Goal: Use online tool/utility: Utilize a website feature to perform a specific function

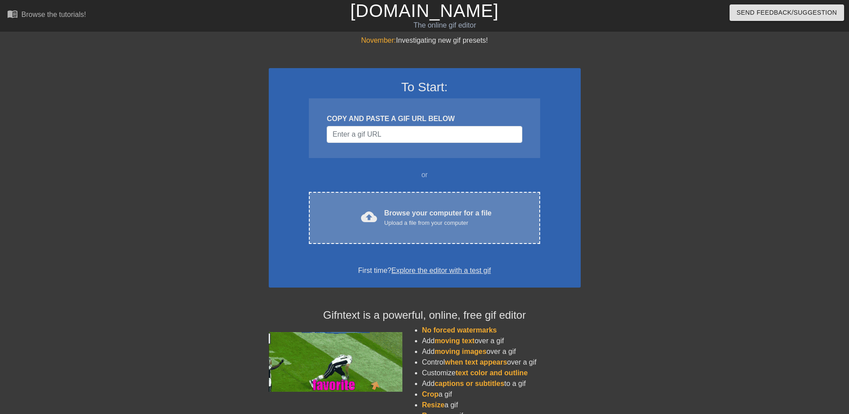
click at [429, 230] on div "cloud_upload Browse your computer for a file Upload a file from your computer C…" at bounding box center [424, 218] width 231 height 52
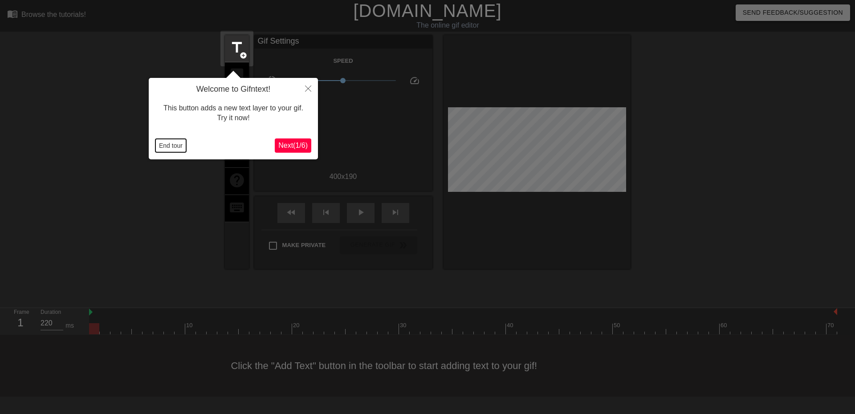
click at [164, 145] on button "End tour" at bounding box center [170, 145] width 31 height 13
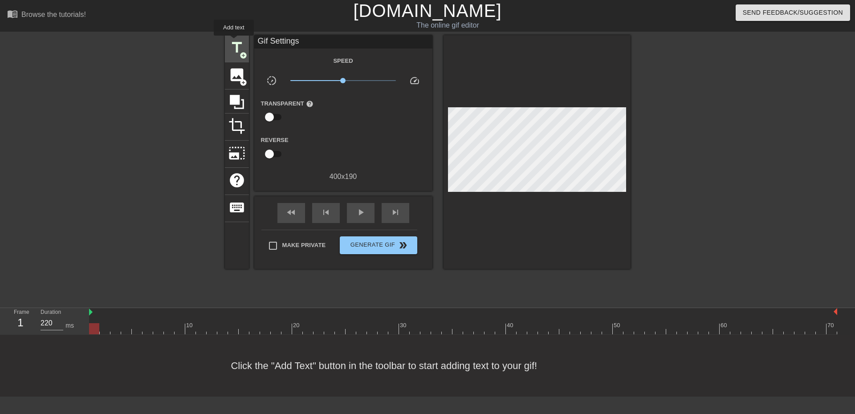
click at [234, 42] on span "title" at bounding box center [237, 47] width 17 height 17
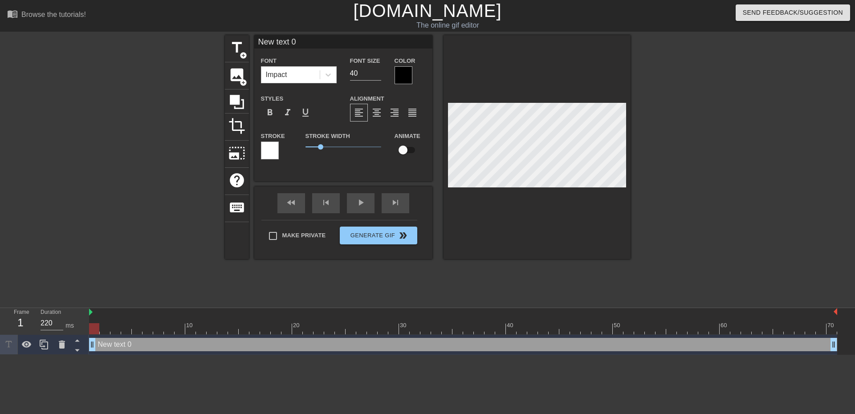
drag, startPoint x: 301, startPoint y: 45, endPoint x: 79, endPoint y: 26, distance: 222.6
click at [79, 26] on div "menu_book Browse the tutorials! [DOMAIN_NAME] The online gif editor Send Feedba…" at bounding box center [427, 177] width 855 height 355
type input "Back to school..."
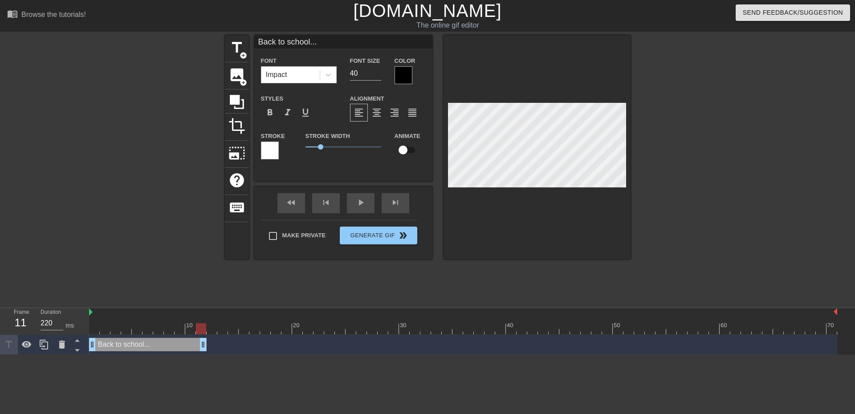
type input "230"
drag, startPoint x: 836, startPoint y: 345, endPoint x: 188, endPoint y: 338, distance: 647.3
click at [188, 338] on div "Back to school... drag_handle drag_handle" at bounding box center [463, 345] width 748 height 20
click at [309, 41] on input "Back to school..." at bounding box center [343, 41] width 178 height 13
type input "Back to work..."
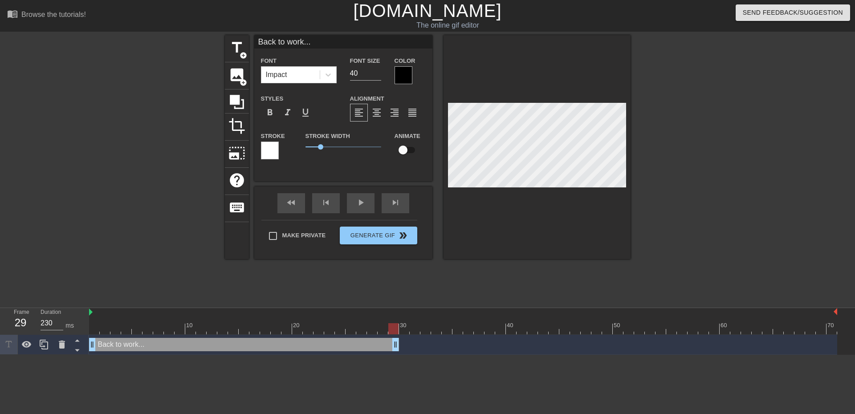
drag, startPoint x: 184, startPoint y: 346, endPoint x: 399, endPoint y: 347, distance: 215.2
click at [41, 347] on icon at bounding box center [44, 345] width 8 height 10
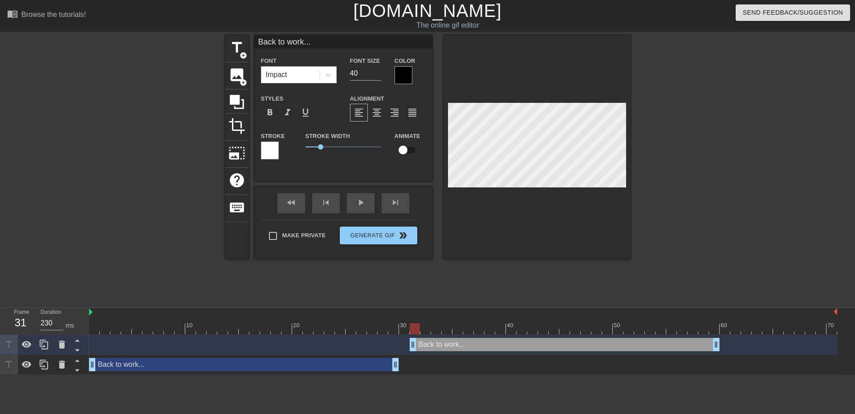
type input "220"
drag, startPoint x: 204, startPoint y: 343, endPoint x: 535, endPoint y: 340, distance: 331.0
click at [535, 340] on div "Back to work... drag_handle drag_handle" at bounding box center [576, 344] width 310 height 13
click at [259, 40] on input "Back to work..." at bounding box center [343, 41] width 178 height 13
type input "Oh back to work..."
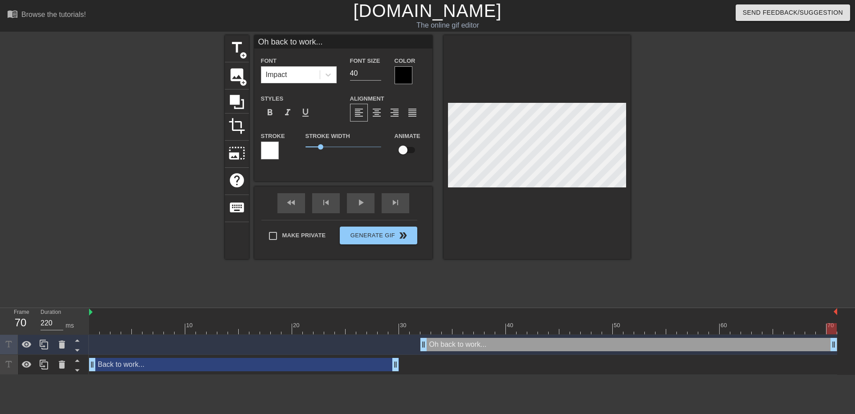
drag, startPoint x: 729, startPoint y: 347, endPoint x: 838, endPoint y: 354, distance: 109.3
click at [838, 354] on div "Oh back to work... drag_handle drag_handle Back to work... drag_handle drag_han…" at bounding box center [472, 355] width 766 height 40
drag, startPoint x: 426, startPoint y: 347, endPoint x: 454, endPoint y: 350, distance: 28.2
drag, startPoint x: 396, startPoint y: 369, endPoint x: 303, endPoint y: 363, distance: 93.3
click at [303, 363] on div "Back to work... drag_handle drag_handle" at bounding box center [463, 364] width 748 height 13
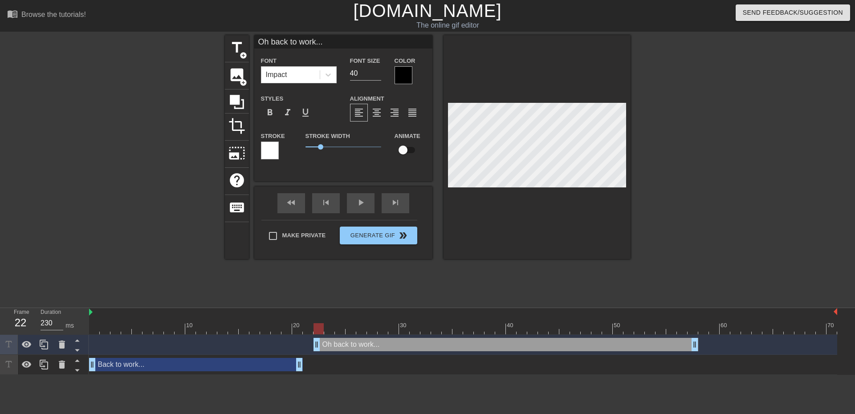
drag, startPoint x: 798, startPoint y: 347, endPoint x: 660, endPoint y: 339, distance: 138.3
click at [660, 339] on div "Oh back to work... drag_handle drag_handle" at bounding box center [506, 344] width 385 height 13
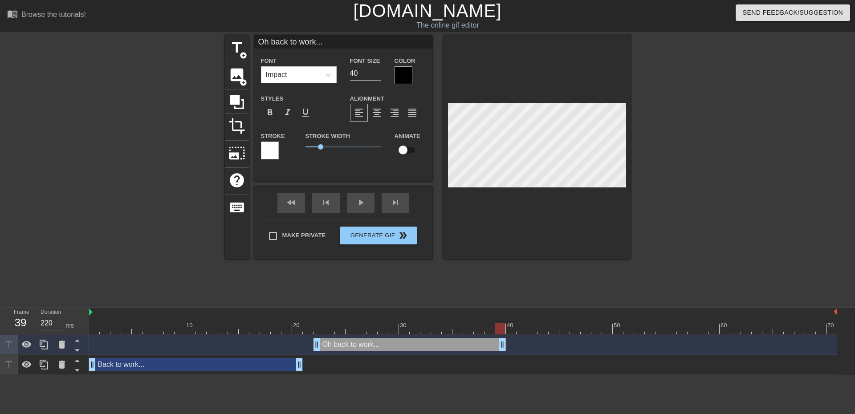
drag, startPoint x: 694, startPoint y: 346, endPoint x: 505, endPoint y: 348, distance: 188.9
drag, startPoint x: 298, startPoint y: 369, endPoint x: 285, endPoint y: 369, distance: 13.4
drag, startPoint x: 318, startPoint y: 345, endPoint x: 302, endPoint y: 346, distance: 15.2
click at [302, 346] on div "Oh back to work... drag_handle drag_handle" at bounding box center [463, 344] width 748 height 13
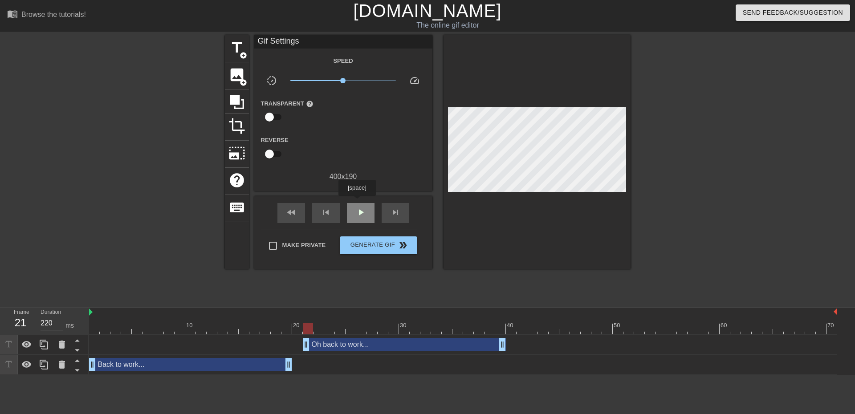
click at [357, 203] on div "play_arrow" at bounding box center [361, 213] width 28 height 20
click at [39, 347] on icon at bounding box center [44, 344] width 11 height 11
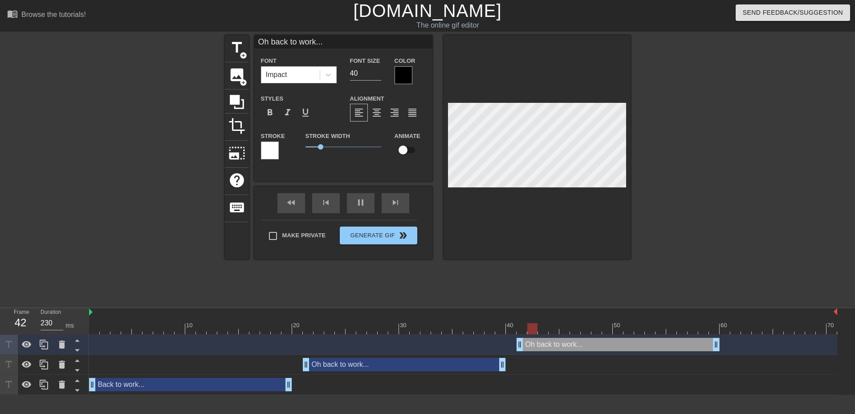
drag, startPoint x: 416, startPoint y: 347, endPoint x: 631, endPoint y: 348, distance: 214.7
click at [631, 348] on div "Oh back to work... drag_handle drag_handle" at bounding box center [618, 344] width 203 height 13
drag, startPoint x: 328, startPoint y: 39, endPoint x: 114, endPoint y: 40, distance: 213.8
click at [114, 40] on div "title add_circle image add_circle crop photo_size_select_large help keyboard Oh…" at bounding box center [427, 168] width 855 height 267
type input "220"
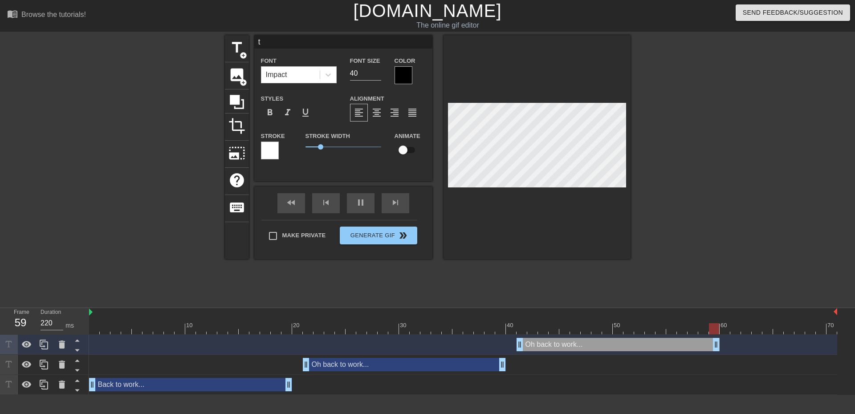
type input "to"
type input "230"
type input "to"
type input "220"
type input "to prof"
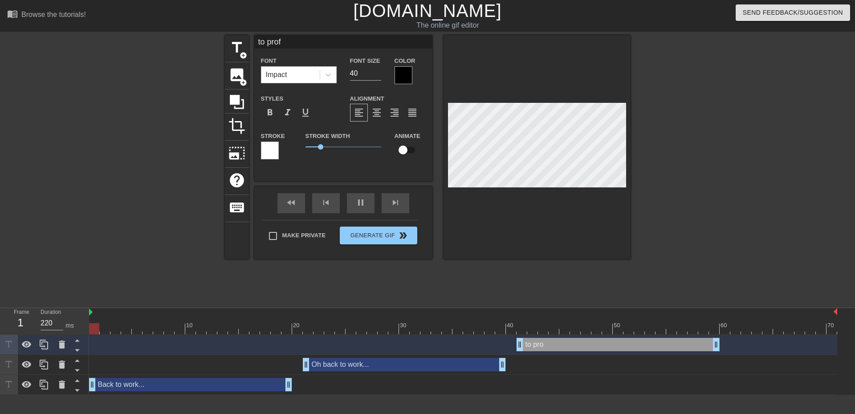
type input "230"
type input "to profe"
type input "220"
type input "to profe to"
type input "230"
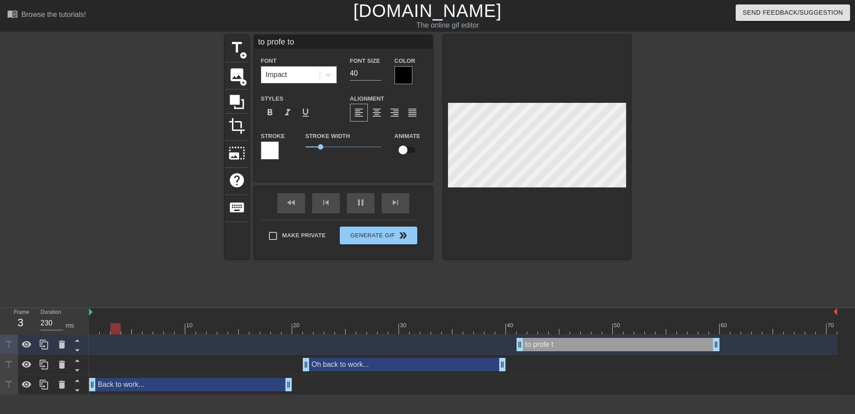
type input "to profe to"
type input "220"
click at [284, 43] on input "to profe to" at bounding box center [343, 41] width 178 height 13
type input "to proe to"
type input "230"
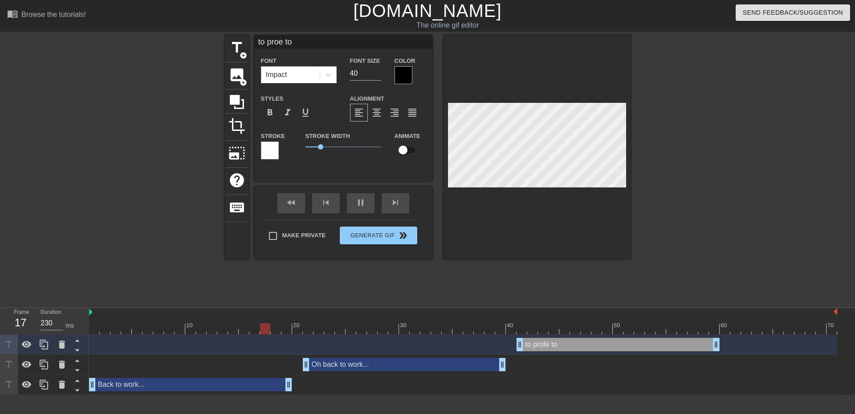
type input "to prove to"
type input "220"
type input "to prove to"
click at [259, 41] on input "to prove to" at bounding box center [343, 41] width 178 height 13
type input "220"
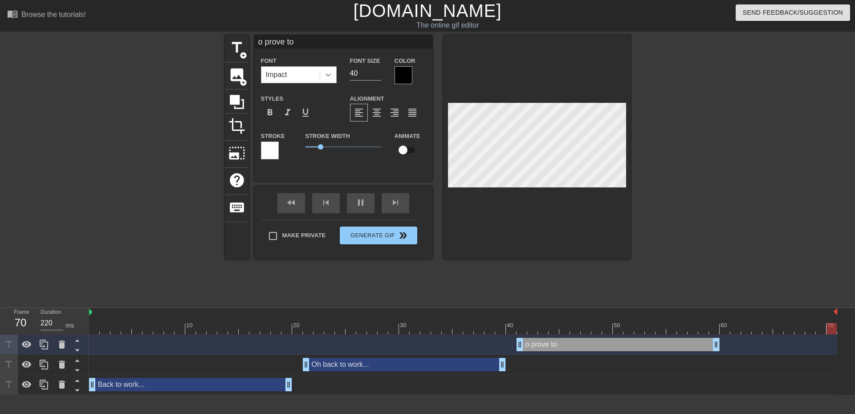
type input "To prove to"
type input "230"
type input "To prove to"
type input "220"
type input "To prove to my"
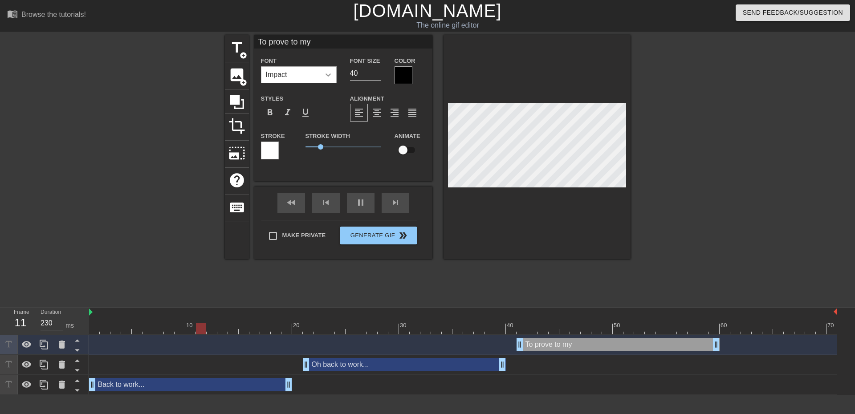
type input "220"
type input "To prove to my"
type input "220"
type input "To prove to my fo"
type input "230"
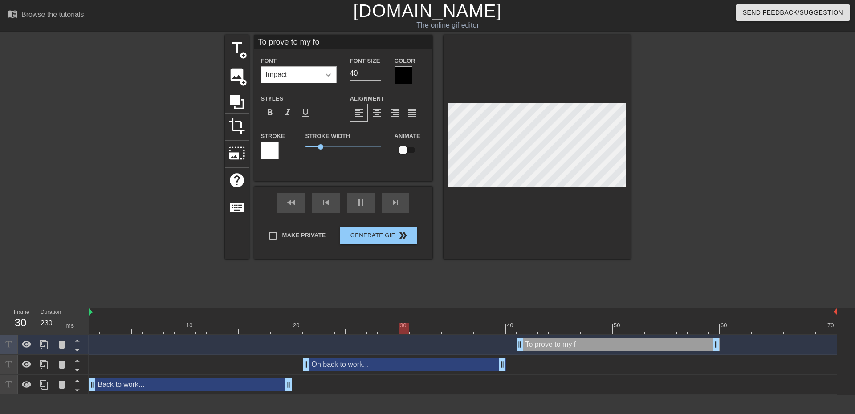
type input "To prove to my fol"
type input "220"
type input "To prove to my follow"
type input "230"
type input "To prove to my followe"
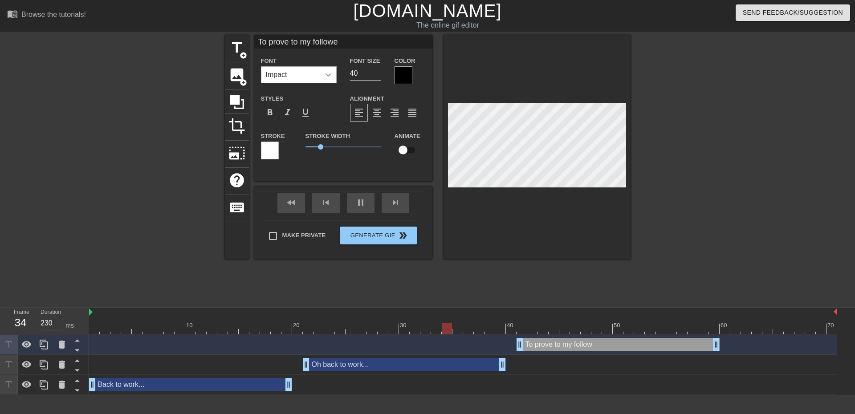
type input "220"
type input "To prove to my follower"
type input "230"
type input "To prove to my followers"
type input "230"
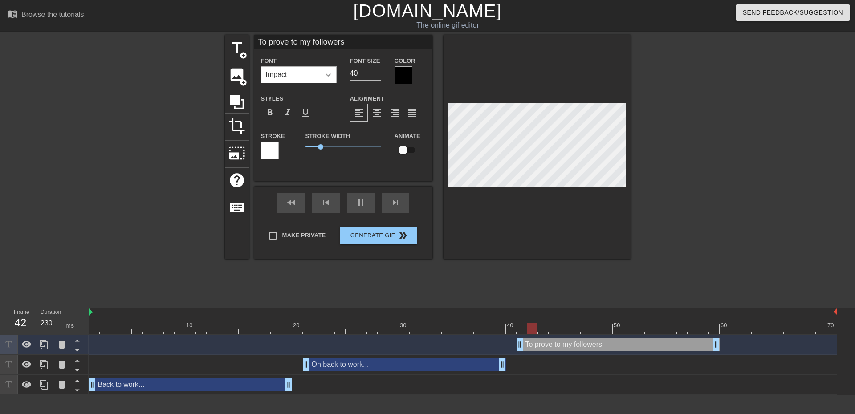
type input "To prove to my followers"
type input "220"
type input "To prove to my followers I"
type input "230"
type input "To prove to my followers I'm"
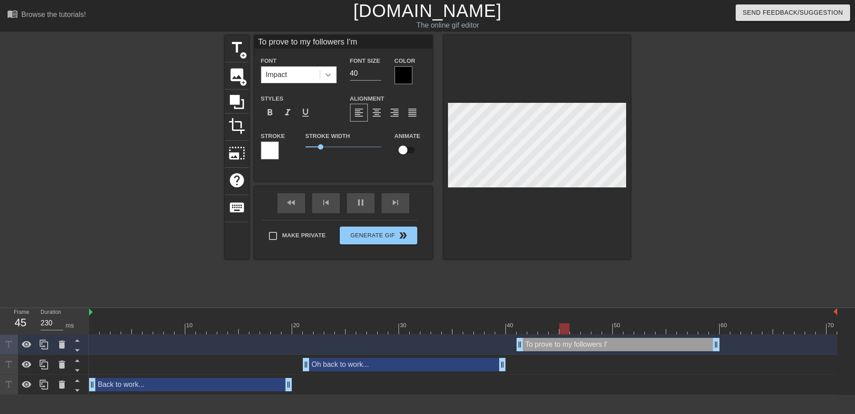
type input "220"
type input "To prove to my followers I'm n"
type input "230"
type input "To prove to my followers I'm not"
type input "220"
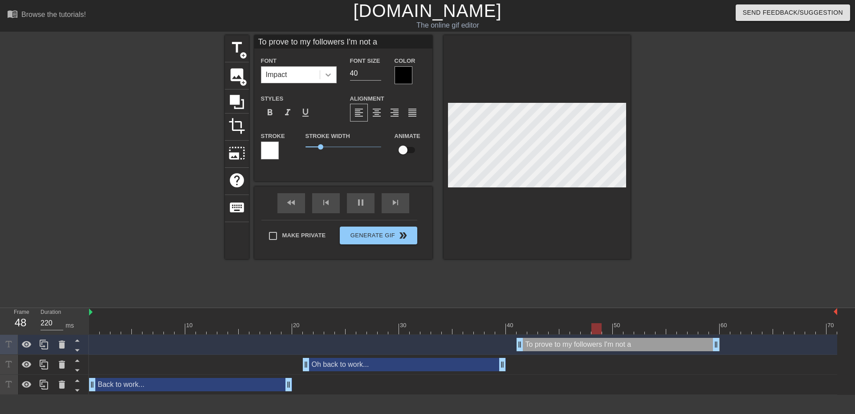
type input "To prove to my followers I'm not a"
type input "230"
type input "To prove to my followers I'm not a fo"
type input "220"
type input "To prove to my followers I'm not a fool"
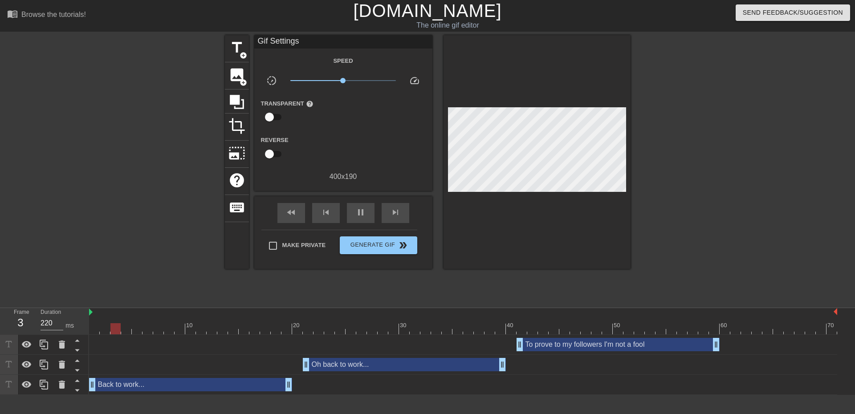
click at [585, 345] on div "To prove to my followers I'm not a fool drag_handle drag_handle" at bounding box center [618, 344] width 203 height 13
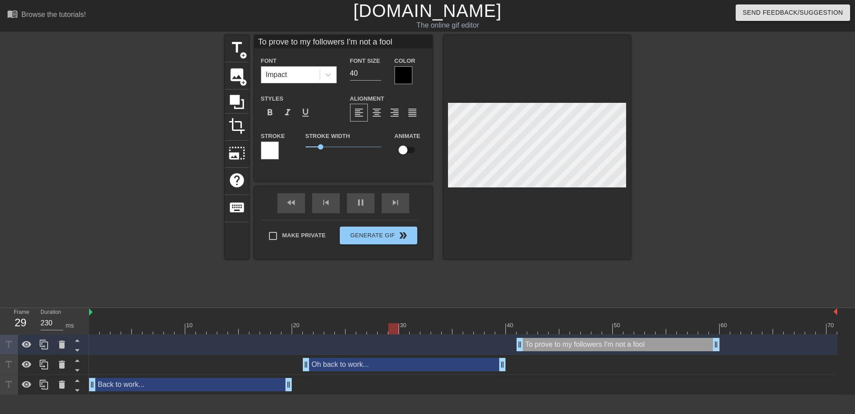
click at [573, 342] on div "To prove to my followers I'm not a fool drag_handle drag_handle" at bounding box center [618, 344] width 203 height 13
click at [309, 46] on input "To prove to my followers I'm not a fool" at bounding box center [343, 41] width 178 height 13
type input "230"
type input "To prove to followers I'm not a fool"
type input "220"
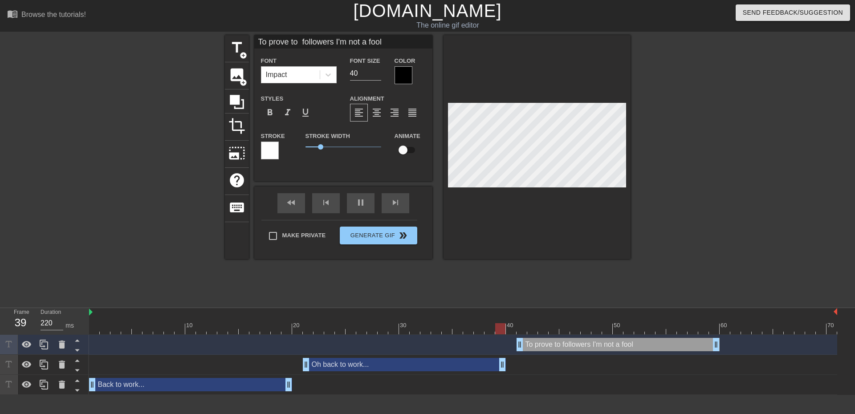
type input "To prove to followers I'm not a fool"
type input "230"
type input "To prove to followers I'm not a fool"
drag, startPoint x: 718, startPoint y: 350, endPoint x: 863, endPoint y: 363, distance: 145.8
click at [848, 363] on html "menu_book Browse the tutorials! [DOMAIN_NAME] The online gif editor Send Feedba…" at bounding box center [427, 197] width 855 height 395
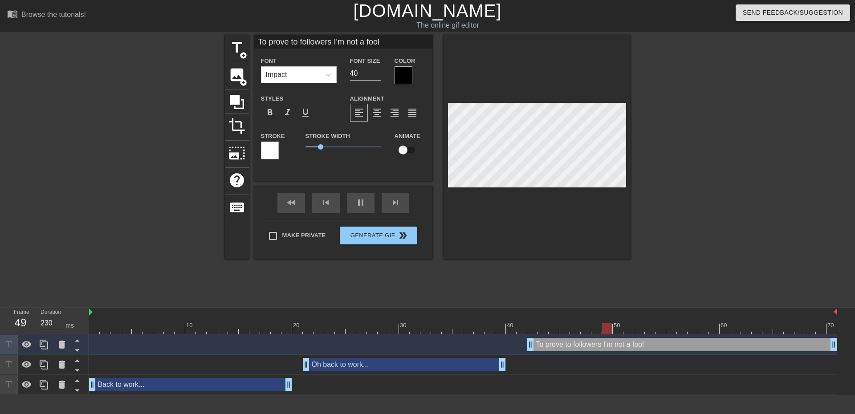
drag, startPoint x: 521, startPoint y: 347, endPoint x: 527, endPoint y: 350, distance: 6.6
click at [527, 350] on div "To prove to followers I'm not a fool drag_handle drag_handle" at bounding box center [463, 344] width 748 height 13
drag, startPoint x: 830, startPoint y: 347, endPoint x: 678, endPoint y: 348, distance: 152.4
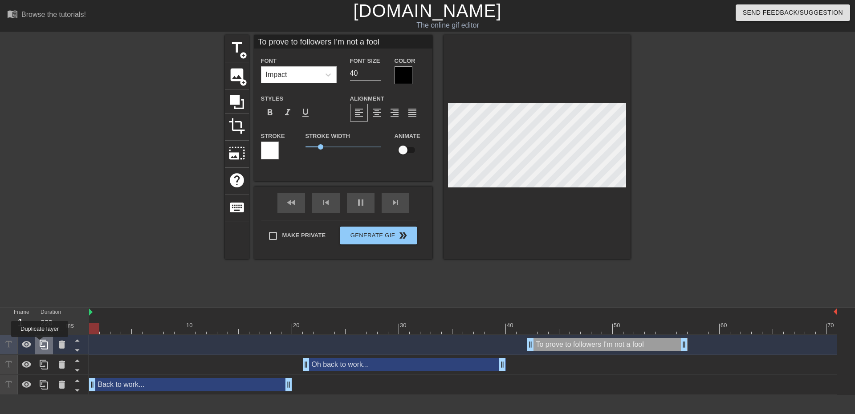
click at [40, 343] on icon at bounding box center [44, 344] width 11 height 11
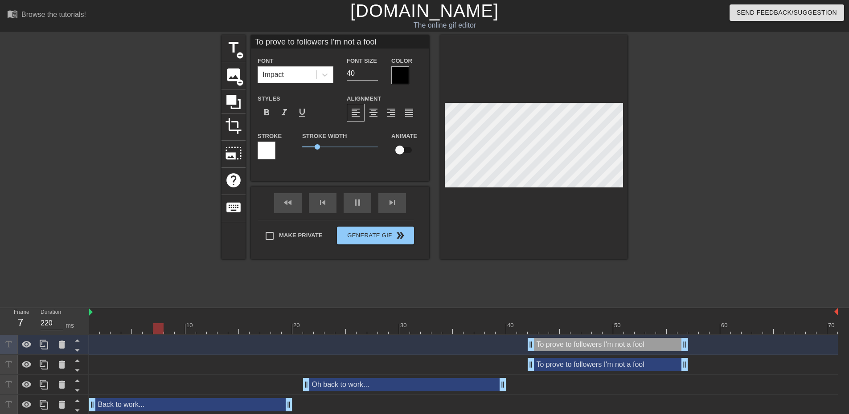
click at [568, 366] on div "To prove to followers I'm not a fool drag_handle drag_handle" at bounding box center [607, 364] width 160 height 13
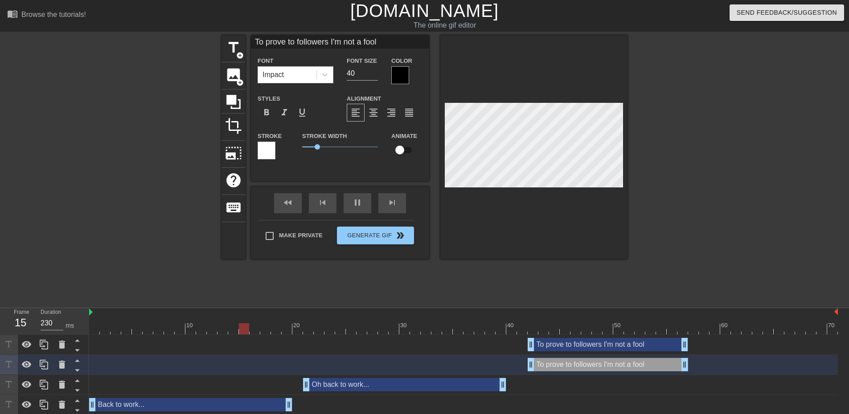
click at [329, 43] on input "To prove to followers I'm not a fool" at bounding box center [340, 41] width 178 height 13
type input "220"
type input "To prove to followers. I'm not a fool"
type input "230"
type input "To prove to followers... I'm not a fool"
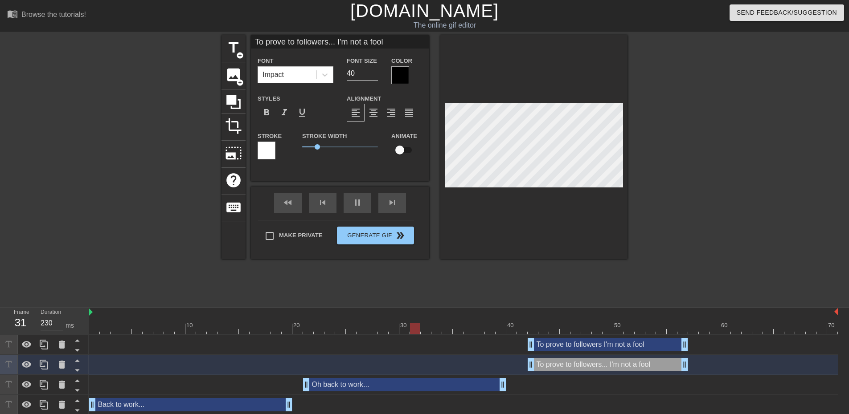
type input "220"
click at [608, 347] on div "To prove to followers I'm not a fool drag_handle drag_handle" at bounding box center [607, 344] width 160 height 13
type input "To prove to followers I'm not a fool"
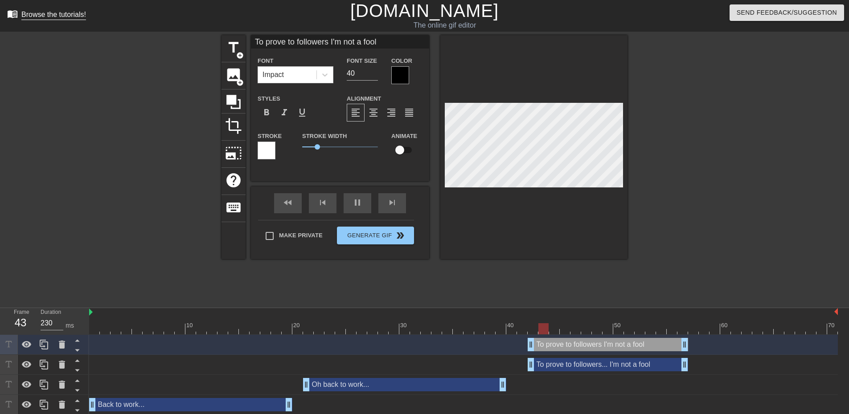
drag, startPoint x: 331, startPoint y: 43, endPoint x: 75, endPoint y: 20, distance: 256.8
click at [86, 22] on div "menu_book Browse the tutorials! [DOMAIN_NAME] The online gif editor Send Feedba…" at bounding box center [424, 207] width 849 height 415
type input "230"
type input "I'm not a fool"
click at [319, 36] on input "I'm not a fool" at bounding box center [340, 41] width 178 height 13
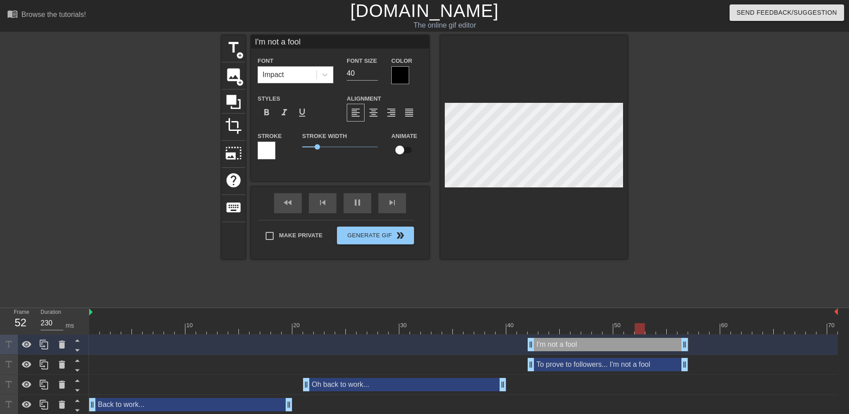
type input "220"
type input "I'm not a fool."
type input "230"
type input "I'm not a fool..."
type input "220"
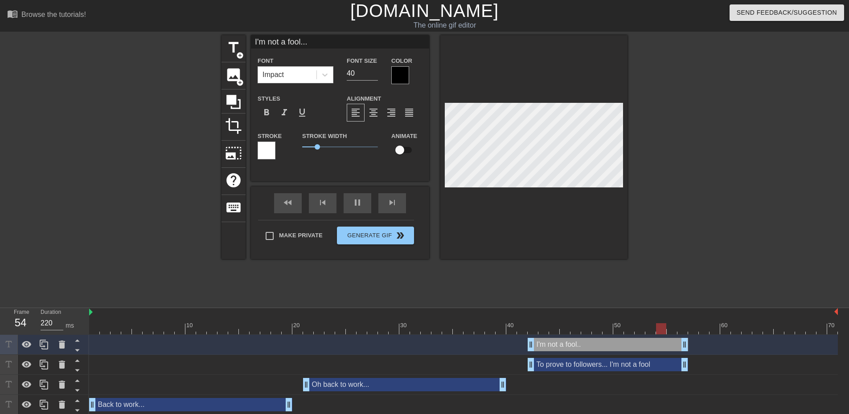
type input "I'm not a fool...."
type input "230"
type input "I'm not a fool..."
type input "220"
type input "I'm not a fool..."
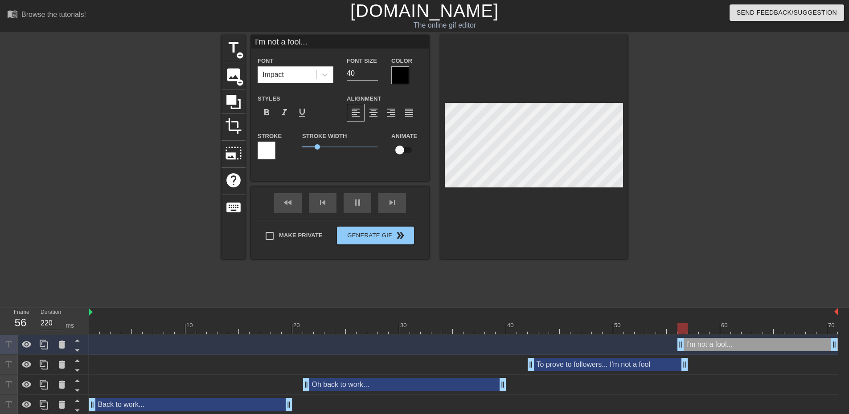
drag, startPoint x: 637, startPoint y: 345, endPoint x: 840, endPoint y: 350, distance: 202.3
click at [840, 350] on div "I'm not a fool... drag_handle drag_handle To prove to followers... I'm not a fo…" at bounding box center [469, 375] width 760 height 80
drag, startPoint x: 685, startPoint y: 365, endPoint x: 669, endPoint y: 365, distance: 16.0
drag, startPoint x: 529, startPoint y: 368, endPoint x: 510, endPoint y: 368, distance: 19.2
drag, startPoint x: 306, startPoint y: 385, endPoint x: 295, endPoint y: 386, distance: 11.1
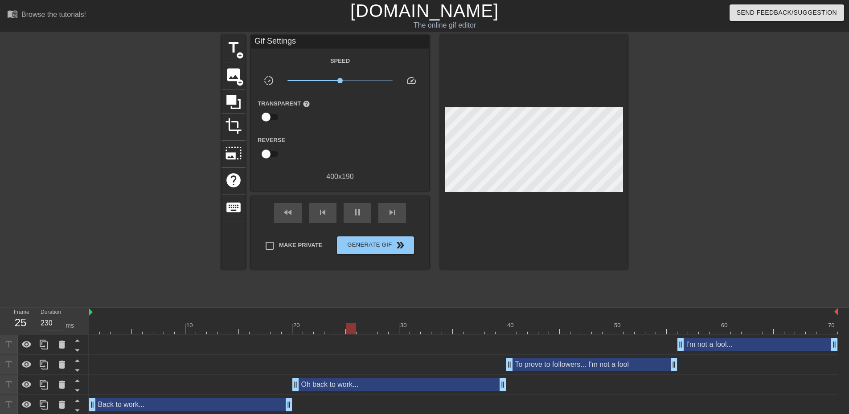
click at [582, 396] on div "Back to work... drag_handle drag_handle" at bounding box center [463, 405] width 748 height 20
click at [601, 367] on div "To prove to followers... I'm not a fool drag_handle drag_handle" at bounding box center [591, 364] width 171 height 13
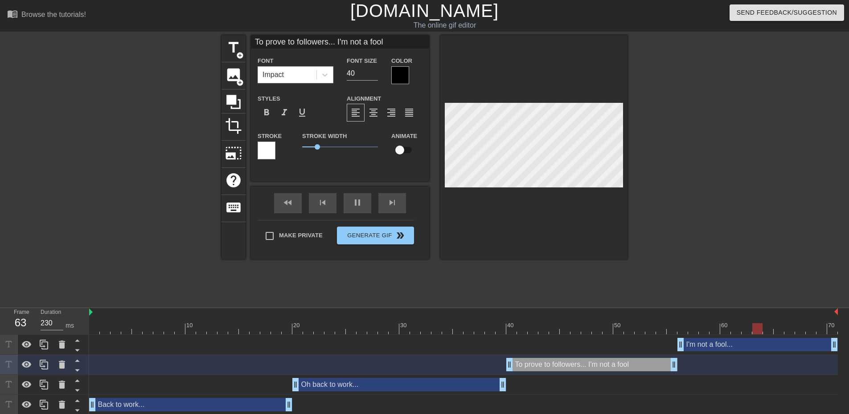
drag, startPoint x: 390, startPoint y: 43, endPoint x: 336, endPoint y: 44, distance: 53.9
click at [336, 44] on input "To prove to followers... I'm not a fool" at bounding box center [340, 41] width 178 height 13
type input "220"
type input "To prove to followers..."
type input "230"
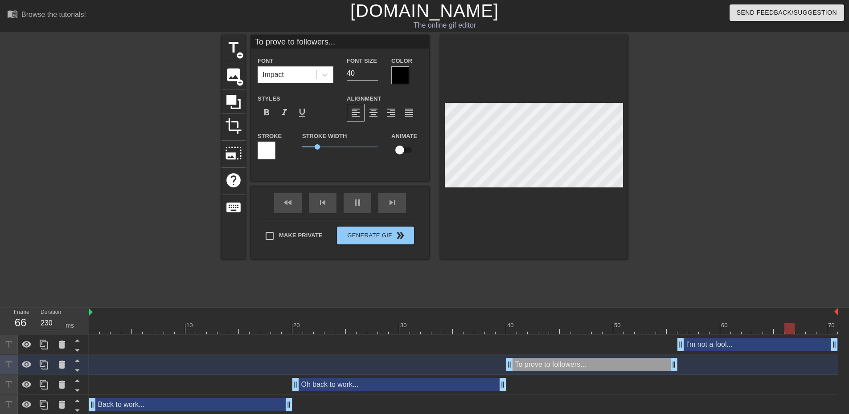
type input "To prove to followers..."
click at [354, 196] on div "fast_rewind skip_previous pause skip_next" at bounding box center [339, 203] width 145 height 33
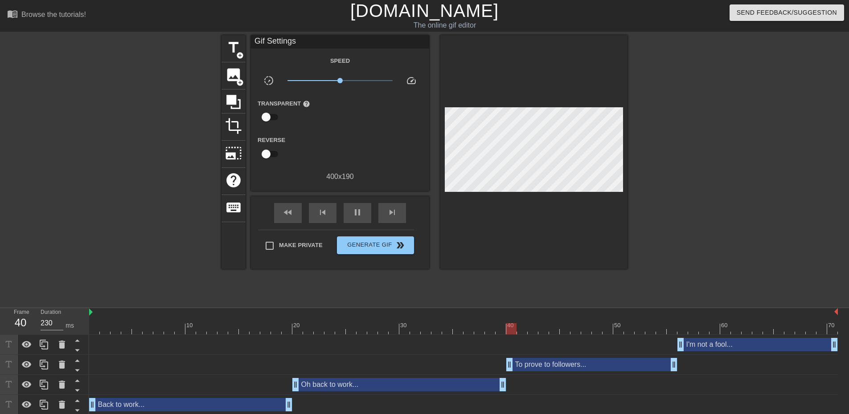
click at [790, 193] on div "title add_circle image add_circle crop photo_size_select_large help keyboard Gi…" at bounding box center [424, 168] width 849 height 267
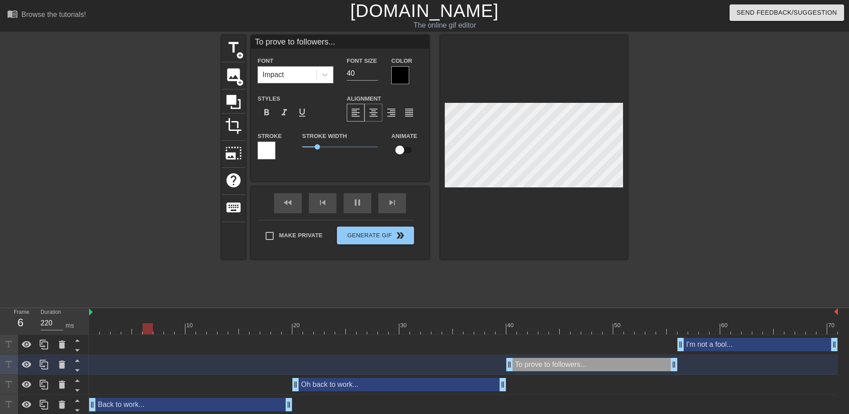
click at [373, 114] on span "format_align_center" at bounding box center [373, 112] width 11 height 11
click at [723, 347] on div "I'm not a fool... drag_handle drag_handle" at bounding box center [757, 344] width 160 height 13
type input "220"
type input "I'm not a fool..."
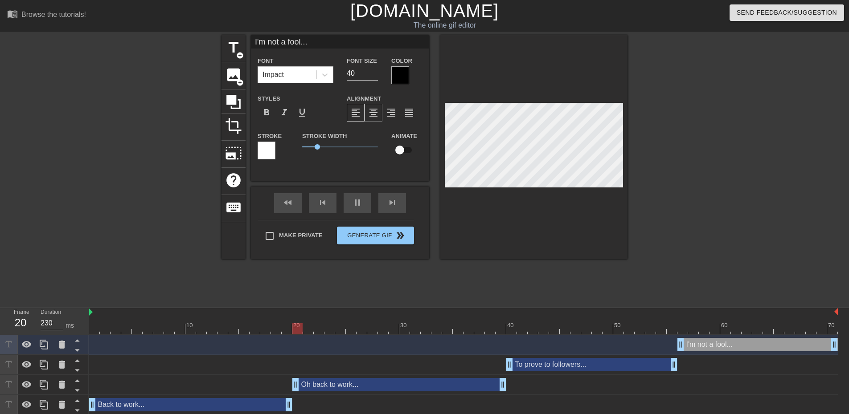
click at [372, 112] on span "format_align_center" at bounding box center [373, 112] width 11 height 11
click at [444, 178] on div at bounding box center [533, 147] width 187 height 224
click at [372, 111] on span "format_align_center" at bounding box center [373, 112] width 11 height 11
type input "220"
click at [601, 370] on div "To prove to followers... drag_handle drag_handle" at bounding box center [591, 364] width 171 height 13
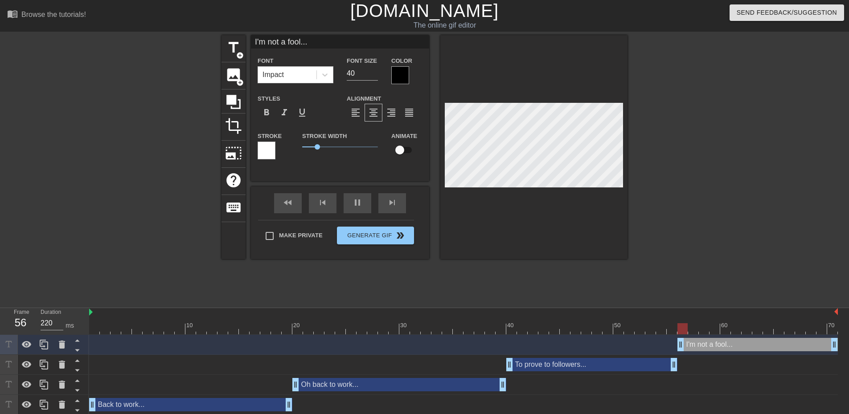
type input "To prove to followers..."
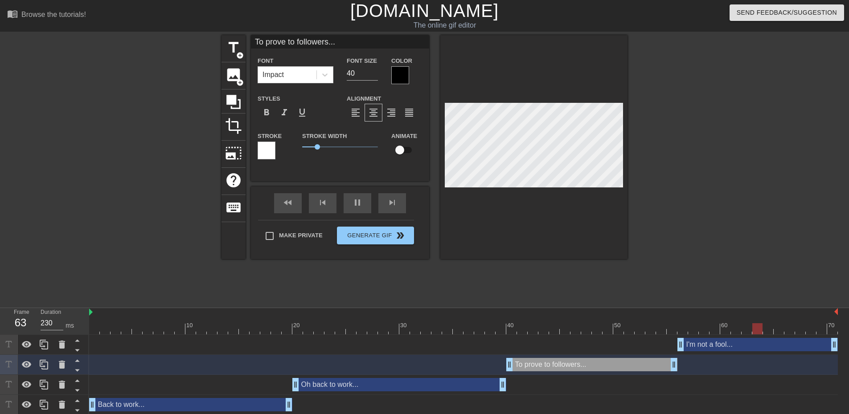
click at [368, 114] on span "format_align_center" at bounding box center [373, 112] width 11 height 11
type input "230"
type input "Back to work..."
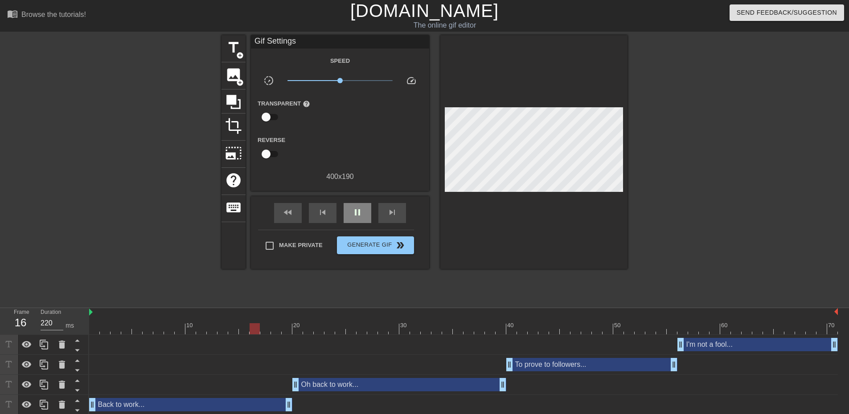
click at [350, 201] on div "fast_rewind skip_previous pause skip_next" at bounding box center [339, 212] width 145 height 33
click at [217, 404] on div "Back to work... drag_handle drag_handle" at bounding box center [190, 404] width 203 height 13
click at [354, 204] on div "pause" at bounding box center [357, 213] width 28 height 20
type input "220"
drag, startPoint x: 361, startPoint y: 331, endPoint x: 162, endPoint y: 338, distance: 199.7
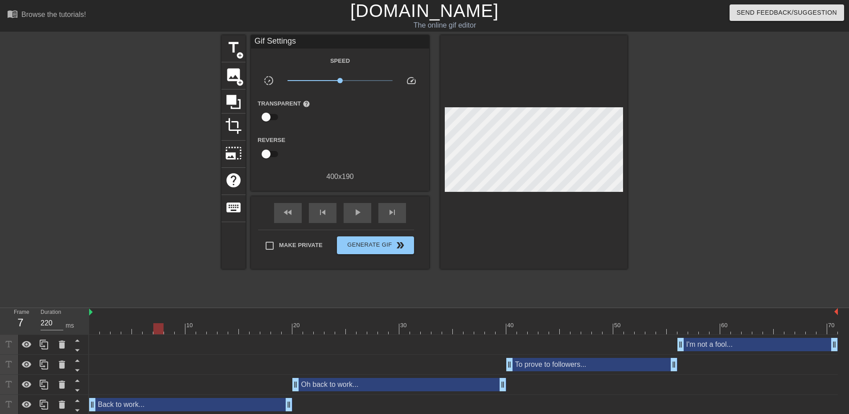
click at [162, 338] on div "10 20 30 40 50 60 70 I'm not a fool... drag_handle drag_handle To prove to foll…" at bounding box center [469, 361] width 760 height 107
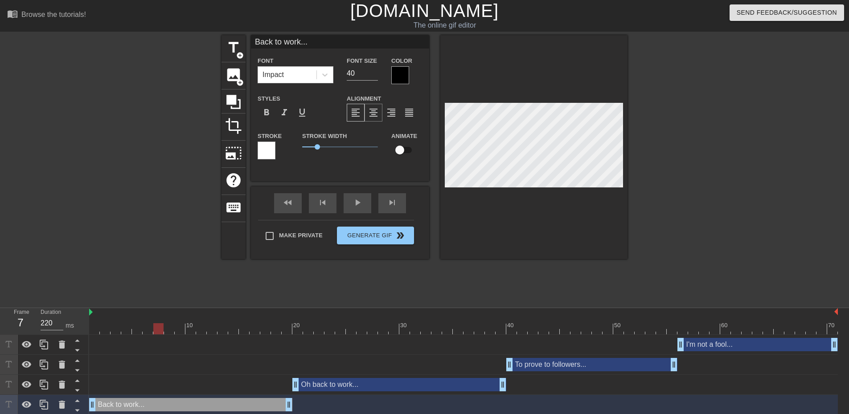
click at [369, 114] on span "format_align_center" at bounding box center [373, 112] width 11 height 11
click at [339, 388] on div "Oh back to work... drag_handle drag_handle" at bounding box center [399, 384] width 214 height 13
type input "Oh back to work..."
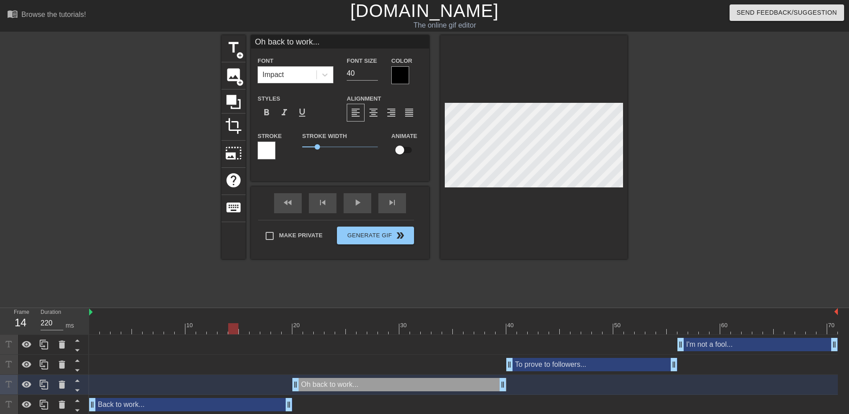
type input "230"
drag, startPoint x: 156, startPoint y: 328, endPoint x: 321, endPoint y: 336, distance: 164.6
click at [321, 336] on div "10 20 30 40 50 60 70 I'm not a fool... drag_handle drag_handle To prove to foll…" at bounding box center [469, 361] width 760 height 107
click at [371, 117] on span "format_align_center" at bounding box center [373, 112] width 11 height 11
click at [552, 368] on div "To prove to followers... drag_handle drag_handle" at bounding box center [591, 364] width 171 height 13
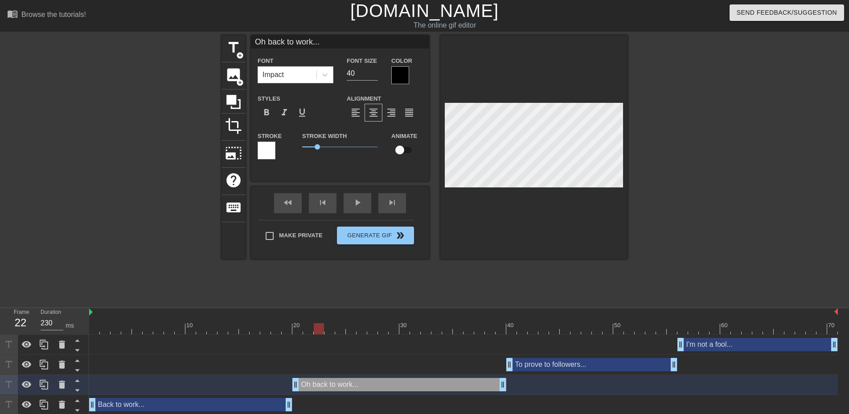
type input "To prove to followers..."
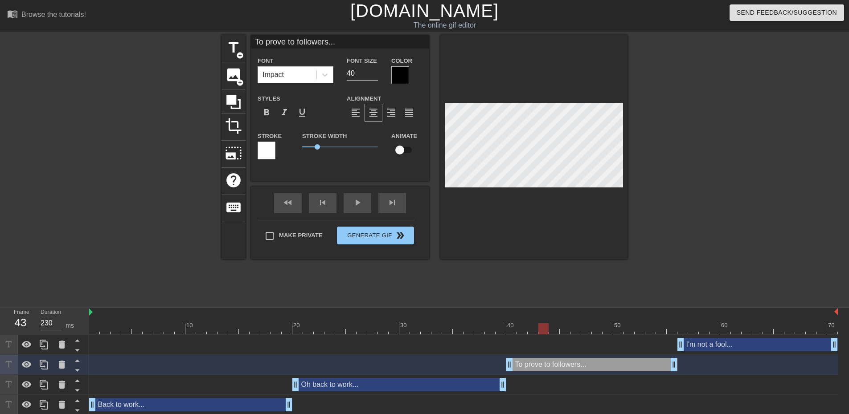
drag, startPoint x: 320, startPoint y: 329, endPoint x: 542, endPoint y: 356, distance: 223.5
click at [542, 356] on div "10 20 30 40 50 60 70 I'm not a fool... drag_handle drag_handle To prove to foll…" at bounding box center [469, 361] width 760 height 107
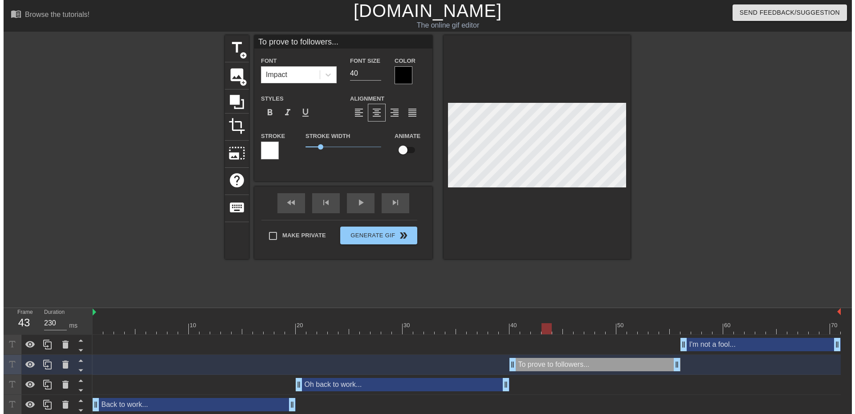
scroll to position [1, 3]
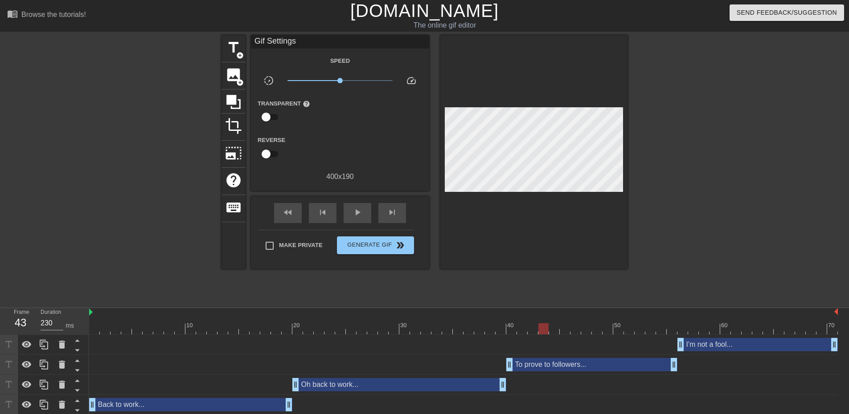
click at [471, 239] on div at bounding box center [533, 152] width 187 height 234
click at [354, 204] on div "play_arrow" at bounding box center [357, 213] width 28 height 20
drag, startPoint x: 356, startPoint y: 200, endPoint x: 372, endPoint y: 203, distance: 16.3
click at [357, 200] on div "fast_rewind skip_previous pause skip_next" at bounding box center [339, 212] width 145 height 33
click at [396, 211] on span "skip_next" at bounding box center [392, 212] width 11 height 11
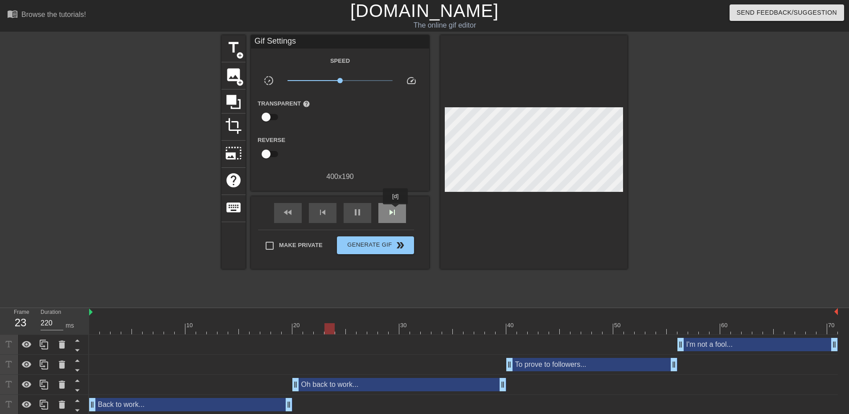
click at [396, 211] on span "skip_next" at bounding box center [392, 212] width 11 height 11
click at [362, 210] on span "pause" at bounding box center [357, 212] width 11 height 11
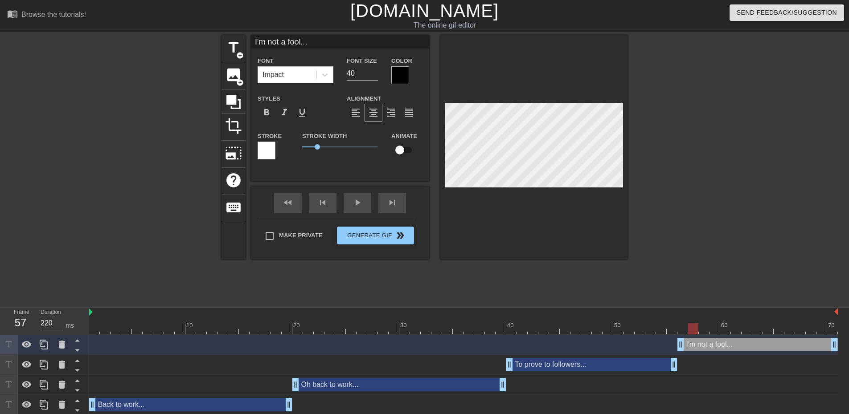
click at [696, 202] on div at bounding box center [705, 168] width 134 height 267
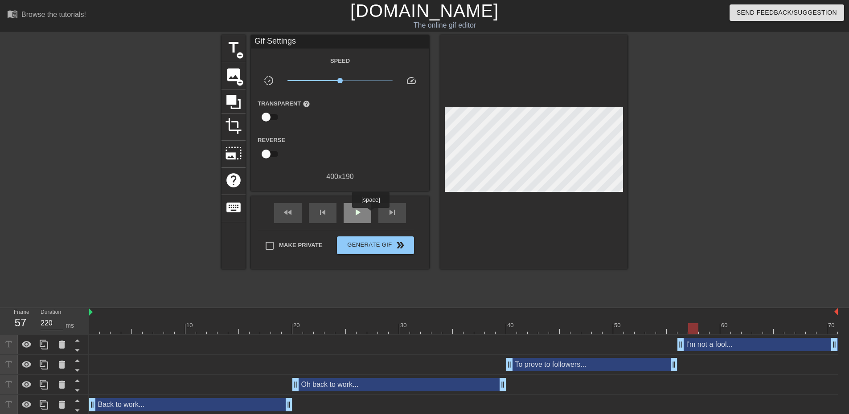
click at [364, 204] on div "play_arrow" at bounding box center [357, 213] width 28 height 20
type input "230"
click at [349, 241] on span "Generate Gif double_arrow" at bounding box center [375, 245] width 70 height 11
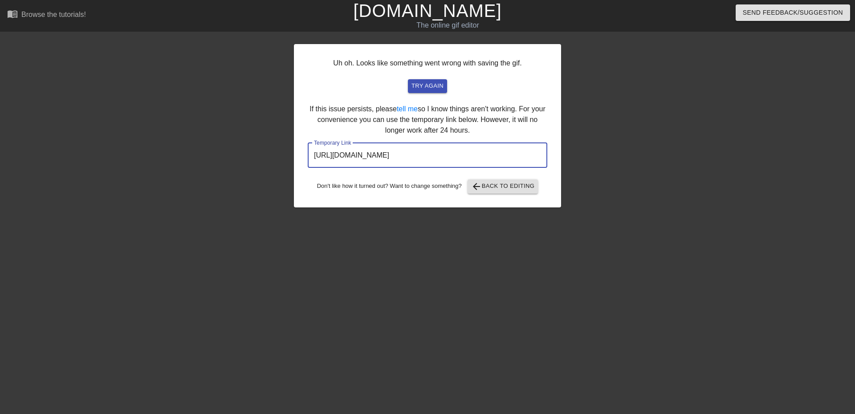
drag, startPoint x: 512, startPoint y: 151, endPoint x: 252, endPoint y: 142, distance: 260.3
click at [252, 142] on div "Uh oh. Looks like something went wrong with saving the gif. try again If this i…" at bounding box center [427, 168] width 855 height 267
click at [484, 184] on span "arrow_back Back to Editing" at bounding box center [503, 186] width 64 height 11
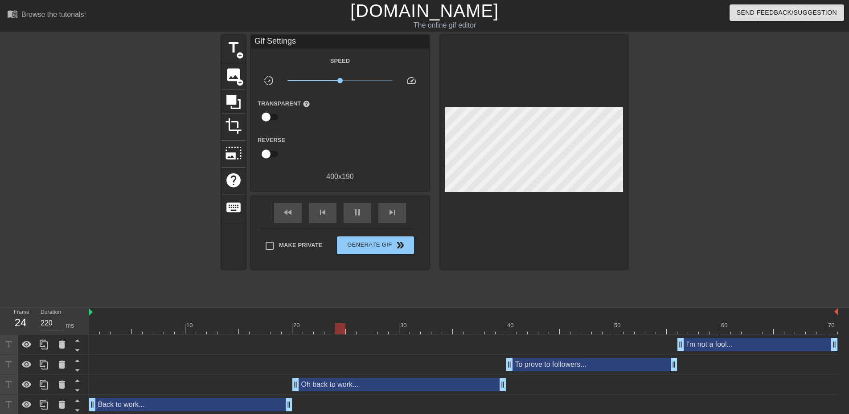
click at [723, 344] on div "I'm not a fool... drag_handle drag_handle" at bounding box center [757, 344] width 160 height 13
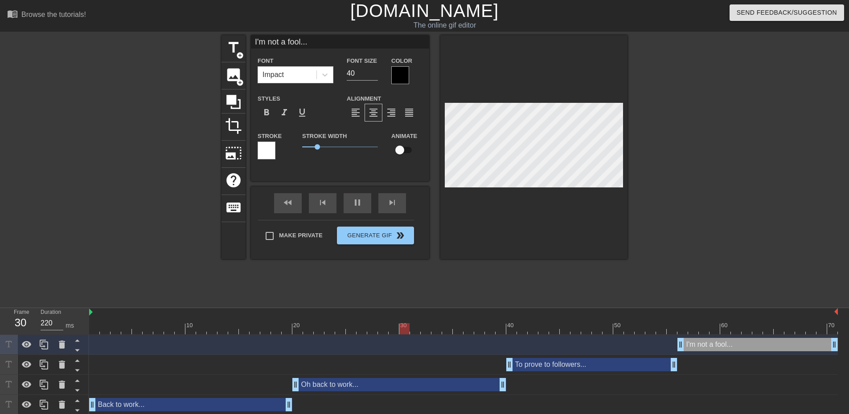
click at [256, 41] on input "I'm not a fool..." at bounding box center [340, 41] width 178 height 13
type input "230"
type input "TI'm not a fool..."
type input "220"
type input "ThaI'm not a fool..."
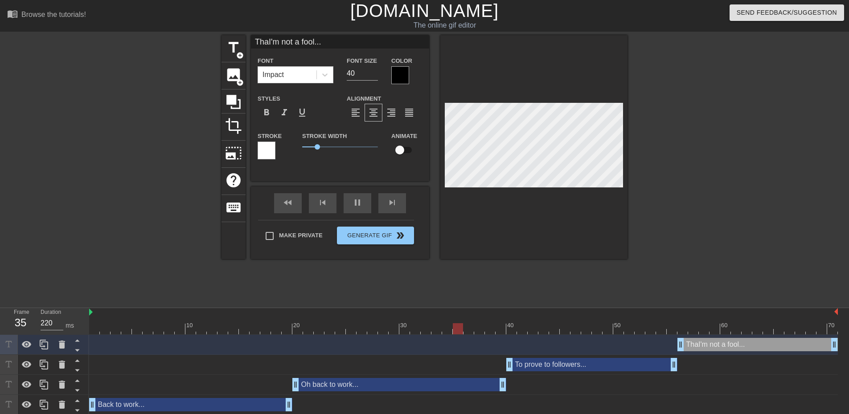
type input "230"
type input "That I'm not a fool..."
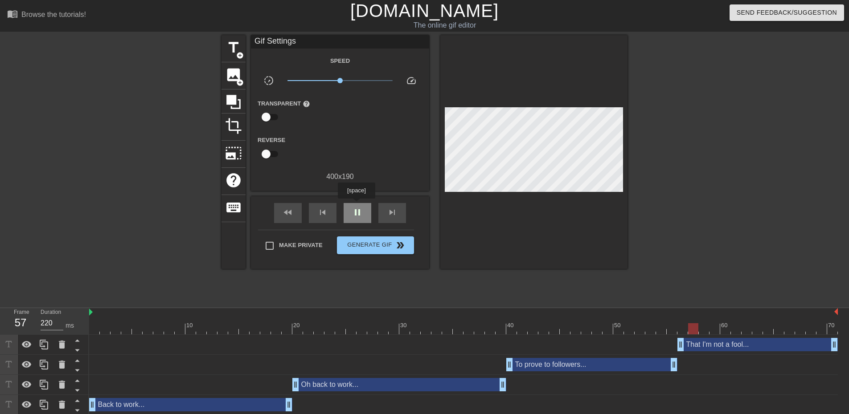
click at [356, 205] on div "pause" at bounding box center [357, 213] width 28 height 20
click at [797, 197] on div "title add_circle image add_circle crop photo_size_select_large help keyboard Gi…" at bounding box center [424, 168] width 849 height 267
click at [364, 217] on div "play_arrow" at bounding box center [357, 213] width 28 height 20
type input "220"
click at [363, 217] on div "pause" at bounding box center [357, 213] width 28 height 20
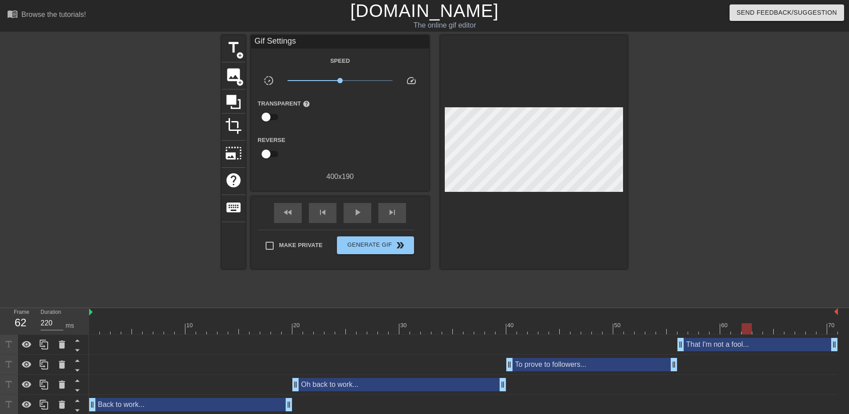
click at [557, 366] on div "To prove to followers... drag_handle drag_handle" at bounding box center [591, 364] width 171 height 13
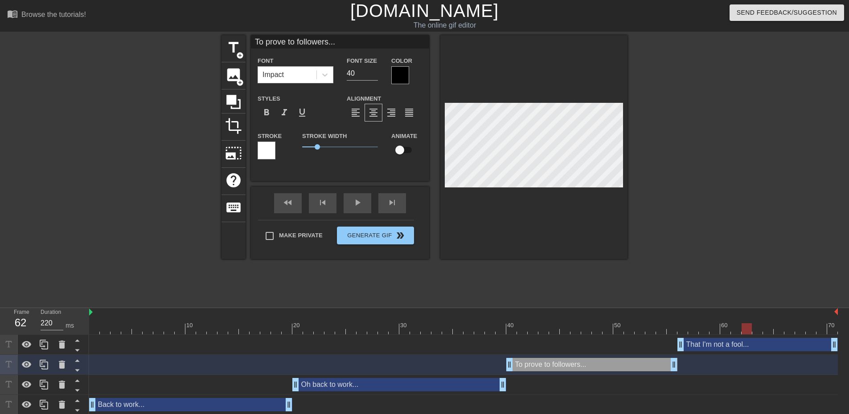
click at [292, 40] on input "To prove to followers..." at bounding box center [340, 41] width 178 height 13
type input "To prove to my followers..."
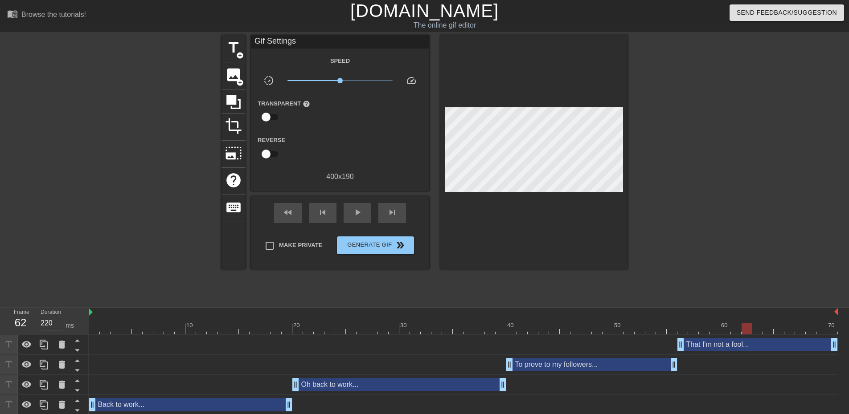
click at [760, 228] on div at bounding box center [705, 168] width 134 height 267
drag, startPoint x: 747, startPoint y: 327, endPoint x: 534, endPoint y: 324, distance: 213.0
click at [534, 324] on div at bounding box center [532, 328] width 10 height 11
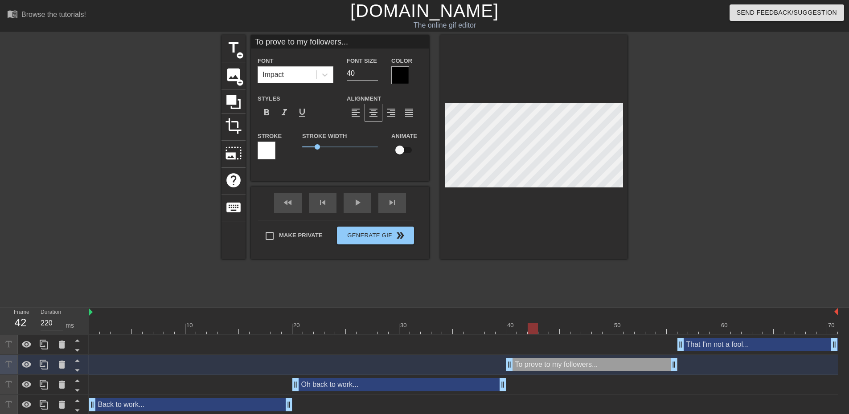
click at [744, 197] on div at bounding box center [705, 168] width 134 height 267
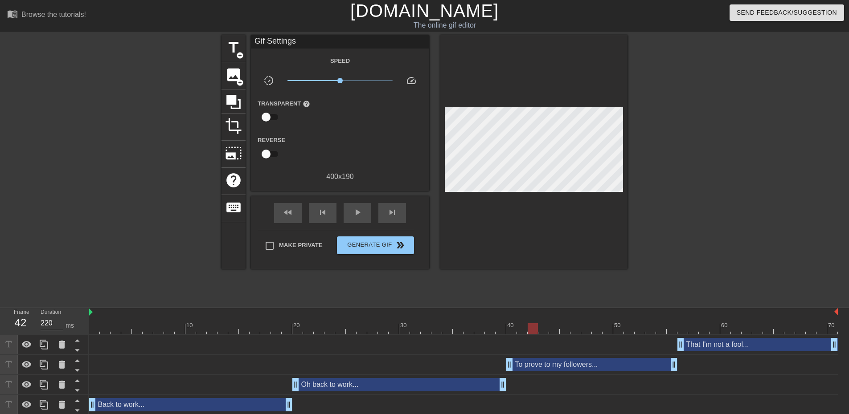
click at [744, 197] on div at bounding box center [705, 168] width 134 height 267
click at [360, 212] on span "play_arrow" at bounding box center [357, 212] width 11 height 11
type input "220"
click at [360, 212] on span "pause" at bounding box center [357, 212] width 11 height 11
click at [370, 248] on span "Generate Gif double_arrow" at bounding box center [375, 245] width 70 height 11
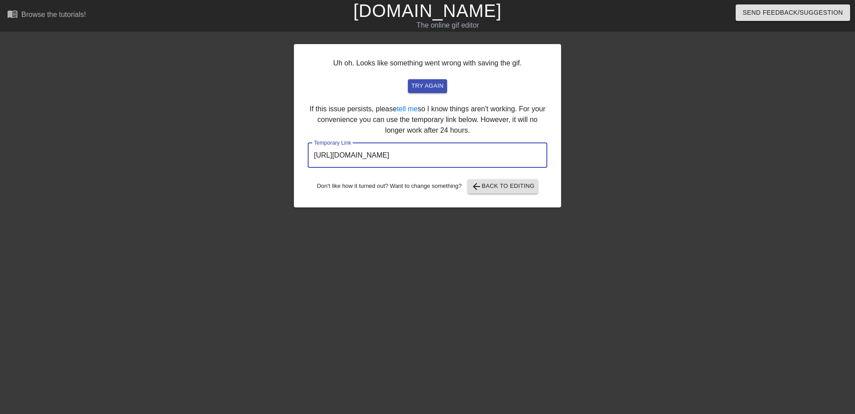
click at [502, 146] on input "[URL][DOMAIN_NAME]" at bounding box center [428, 155] width 240 height 25
drag, startPoint x: 498, startPoint y: 151, endPoint x: 232, endPoint y: 122, distance: 267.5
click at [229, 125] on div "Uh oh. Looks like something went wrong with saving the gif. try again If this i…" at bounding box center [427, 168] width 855 height 267
